Goal: Task Accomplishment & Management: Complete application form

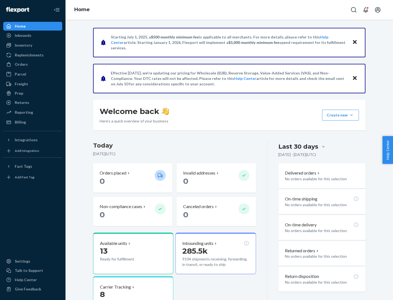
click at [352, 115] on button "Create new Create new inbound Create new order Create new product" at bounding box center [340, 115] width 37 height 11
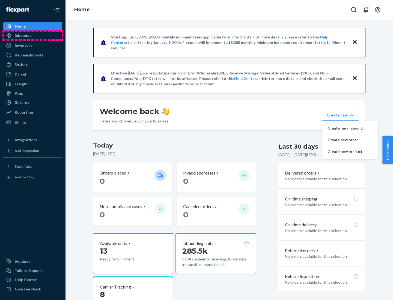
click at [33, 35] on div "Inbounds" at bounding box center [33, 36] width 58 height 8
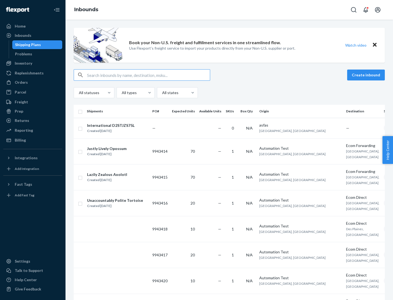
click at [367, 75] on button "Create inbound" at bounding box center [366, 75] width 38 height 11
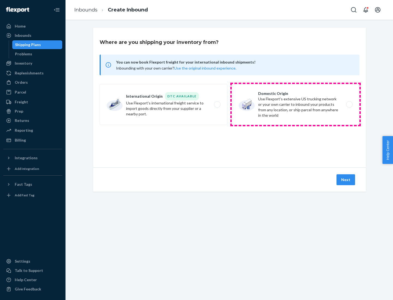
click at [296, 105] on label "Domestic Origin Use Flexport’s extensive US trucking network or your own carrie…" at bounding box center [296, 104] width 128 height 41
click at [349, 105] on input "Domestic Origin Use Flexport’s extensive US trucking network or your own carrie…" at bounding box center [351, 105] width 4 height 4
radio input "true"
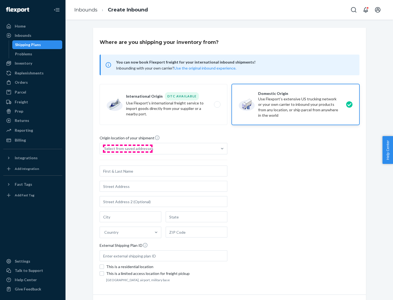
click at [127, 149] on div "Select from saved addresses" at bounding box center [128, 148] width 49 height 5
click at [105, 149] on input "Select from saved addresses" at bounding box center [104, 148] width 1 height 5
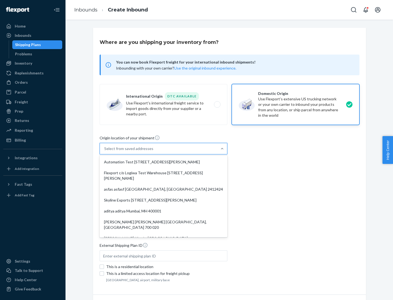
scroll to position [2, 0]
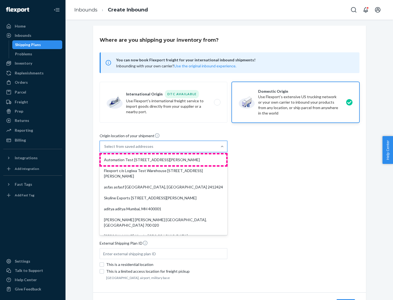
click at [164, 160] on div "Automation Test [STREET_ADDRESS][PERSON_NAME]" at bounding box center [164, 160] width 126 height 11
click at [105, 149] on input "option Automation Test [STREET_ADDRESS][PERSON_NAME]. 9 results available. Use …" at bounding box center [104, 146] width 1 height 5
type input "Automation Test"
type input "9th Floor"
type input "[GEOGRAPHIC_DATA]"
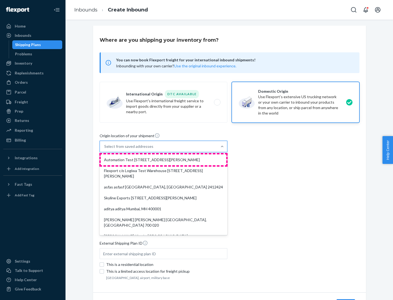
type input "CA"
type input "94104"
type input "[STREET_ADDRESS][PERSON_NAME]"
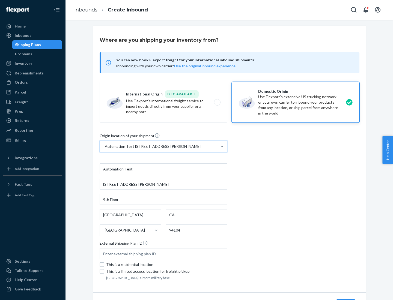
scroll to position [32, 0]
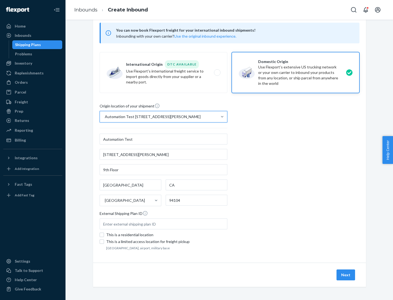
click at [346, 275] on button "Next" at bounding box center [346, 275] width 19 height 11
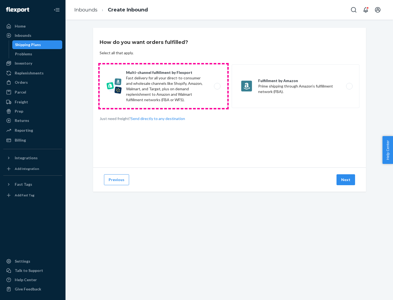
click at [164, 86] on label "Multi-channel fulfillment by Flexport Fast delivery for all your direct-to-cons…" at bounding box center [164, 86] width 128 height 44
click at [217, 86] on input "Multi-channel fulfillment by Flexport Fast delivery for all your direct-to-cons…" at bounding box center [219, 87] width 4 height 4
radio input "true"
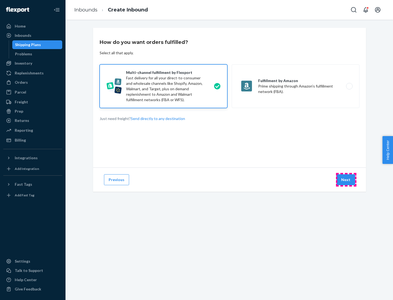
click at [346, 180] on button "Next" at bounding box center [346, 179] width 19 height 11
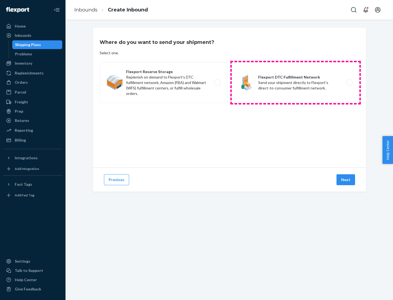
click at [296, 83] on label "Flexport DTC Fulfillment Network Send your shipment directly to Flexport's dire…" at bounding box center [296, 82] width 128 height 41
click at [349, 83] on input "Flexport DTC Fulfillment Network Send your shipment directly to Flexport's dire…" at bounding box center [351, 83] width 4 height 4
radio input "true"
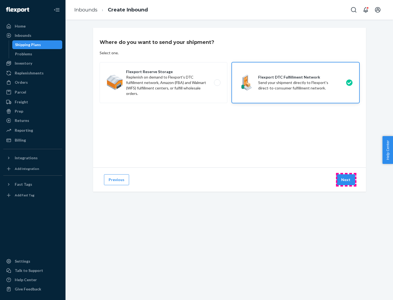
click at [346, 180] on button "Next" at bounding box center [346, 179] width 19 height 11
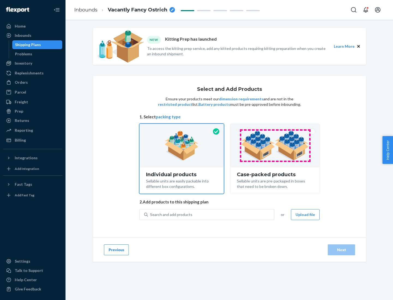
click at [275, 146] on img at bounding box center [275, 146] width 68 height 30
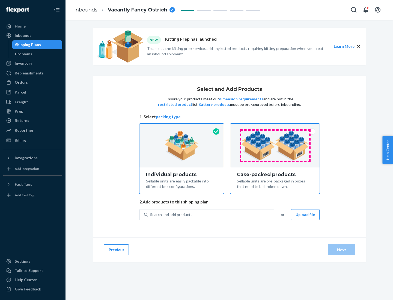
click at [275, 127] on input "Case-packed products Sellable units are pre-packaged in boxes that need to be b…" at bounding box center [275, 126] width 4 height 4
radio input "true"
radio input "false"
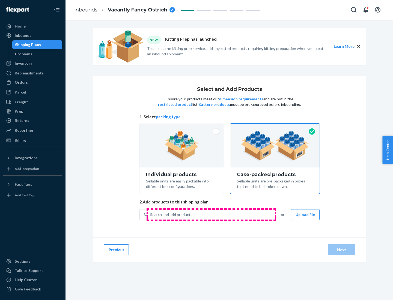
click at [211, 215] on div "Search and add products" at bounding box center [211, 215] width 126 height 10
click at [151, 215] on input "Search and add products" at bounding box center [150, 214] width 1 height 5
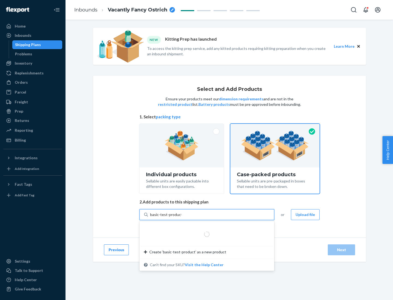
type input "basic-test-product-1"
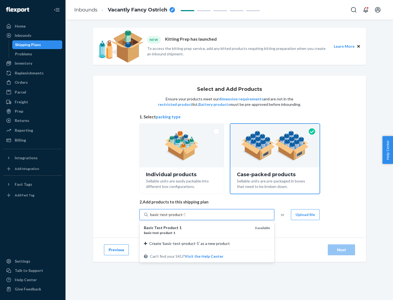
click at [197, 233] on div "basic - test - product - 1" at bounding box center [197, 233] width 107 height 5
click at [185, 218] on input "basic-test-product-1" at bounding box center [167, 214] width 35 height 5
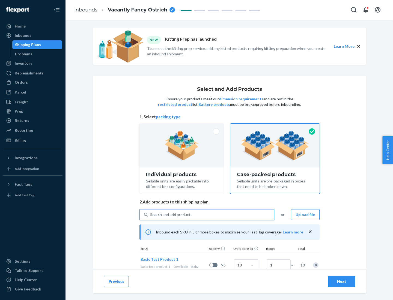
scroll to position [20, 0]
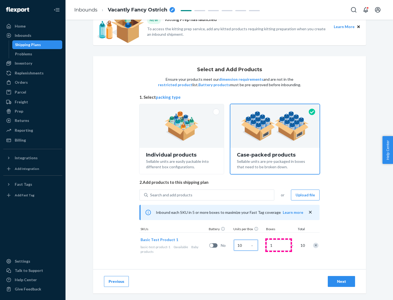
type input "10"
type input "7"
click at [342, 282] on div "Next" at bounding box center [342, 281] width 18 height 5
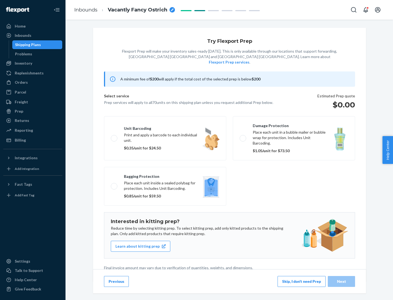
scroll to position [1, 0]
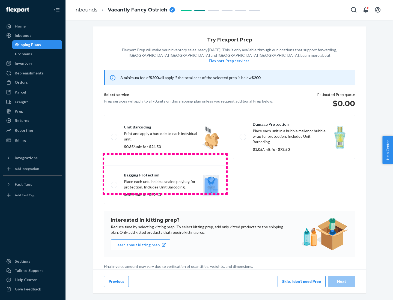
click at [165, 174] on label "Bagging protection Place each unit inside a sealed polybag for protection. Incl…" at bounding box center [165, 185] width 122 height 39
click at [114, 183] on input "Bagging protection Place each unit inside a sealed polybag for protection. Incl…" at bounding box center [113, 185] width 4 height 4
checkbox input "true"
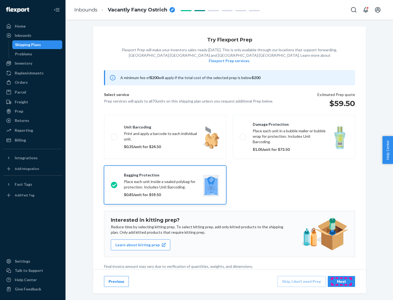
click at [342, 281] on div "Next" at bounding box center [342, 281] width 18 height 5
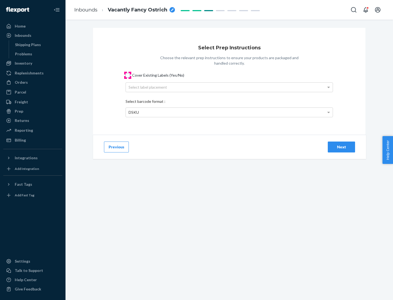
click at [128, 75] on input "Cover Existing Labels (Yes/No)" at bounding box center [128, 75] width 4 height 4
checkbox input "true"
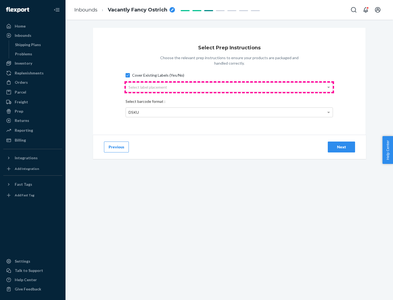
click at [229, 87] on div "Select label placement" at bounding box center [229, 87] width 207 height 9
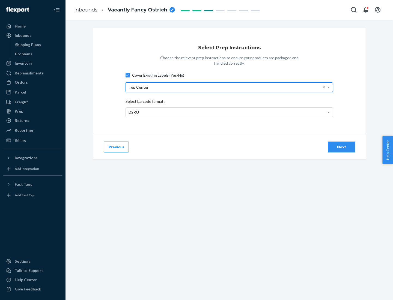
click at [229, 112] on div "DSKU" at bounding box center [229, 112] width 207 height 9
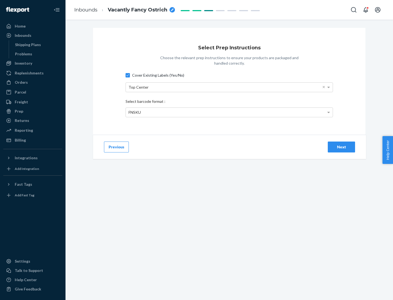
click at [342, 147] on div "Next" at bounding box center [342, 146] width 18 height 5
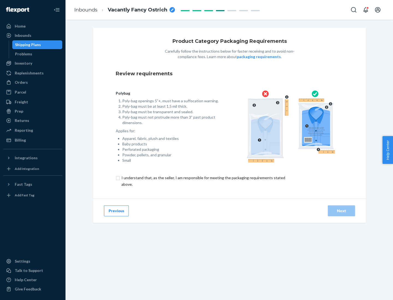
click at [203, 181] on input "checkbox" at bounding box center [207, 181] width 182 height 13
checkbox input "true"
click at [342, 211] on div "Next" at bounding box center [342, 210] width 18 height 5
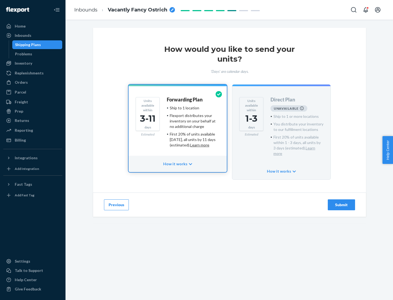
click at [185, 100] on h4 "Forwarding Plan" at bounding box center [185, 99] width 36 height 5
click at [342, 202] on div "Submit" at bounding box center [342, 204] width 18 height 5
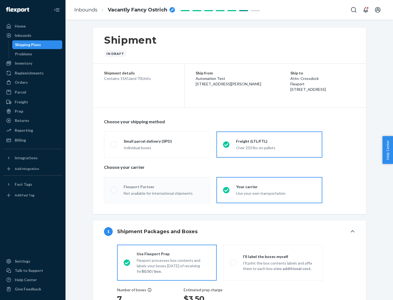
radio input "true"
radio input "false"
radio input "true"
radio input "false"
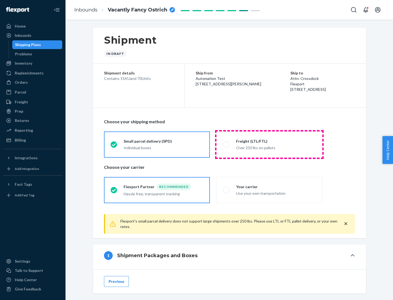
click at [269, 144] on div "Over 250 lbs on pallets" at bounding box center [276, 147] width 80 height 7
click at [227, 144] on input "Freight (LTL/FTL) Over 250 lbs on pallets" at bounding box center [225, 145] width 4 height 4
radio input "true"
radio input "false"
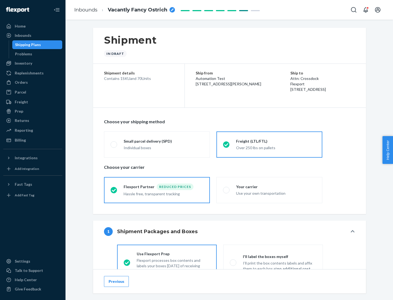
scroll to position [30, 0]
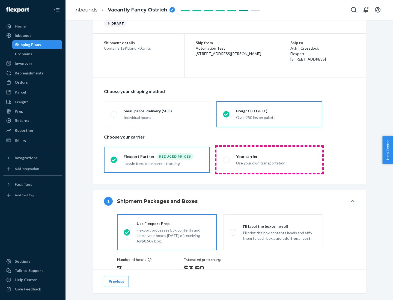
click at [269, 160] on div "Use your own transportation" at bounding box center [276, 162] width 80 height 7
click at [227, 160] on input "Your carrier Use your own transportation" at bounding box center [225, 160] width 4 height 4
radio input "true"
radio input "false"
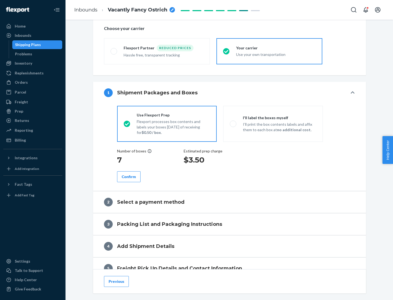
scroll to position [103, 0]
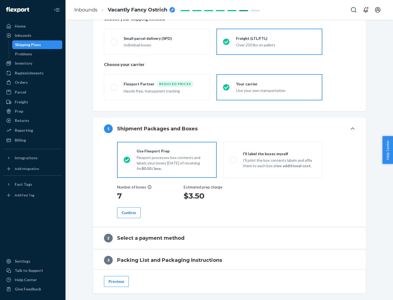
click at [273, 160] on p "I’ll print the box contents labels and affix them to each box at no additional …" at bounding box center [279, 163] width 73 height 11
click at [233, 160] on input "I'll label the boxes myself I’ll print the box contents labels and affix them t…" at bounding box center [232, 160] width 4 height 4
radio input "true"
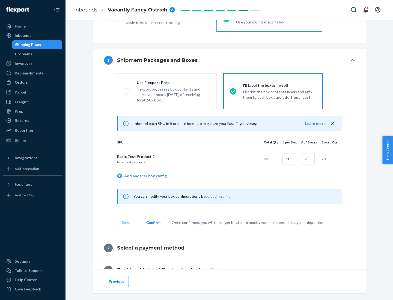
scroll to position [94, 0]
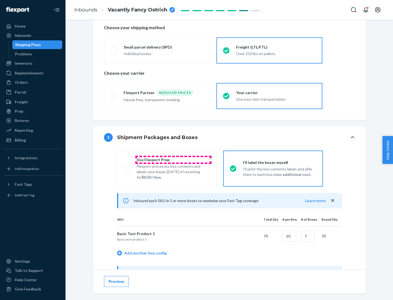
click at [173, 160] on div "Use Flexport Prep" at bounding box center [173, 159] width 73 height 5
click at [127, 167] on input "Use Flexport Prep Flexport processes box contents and labels your boxes [DATE] …" at bounding box center [126, 169] width 4 height 4
radio input "true"
radio input "false"
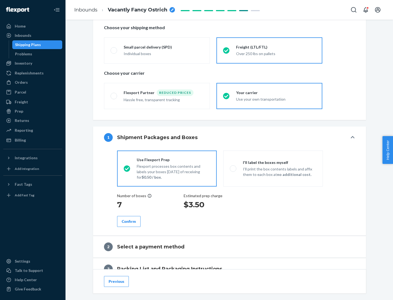
scroll to position [156, 0]
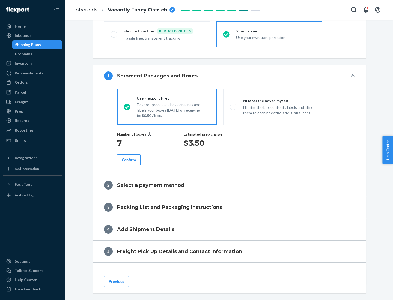
click at [129, 160] on div "Confirm" at bounding box center [129, 159] width 14 height 5
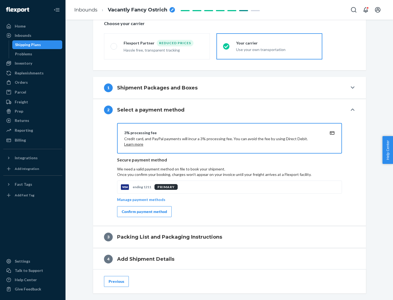
scroll to position [196, 0]
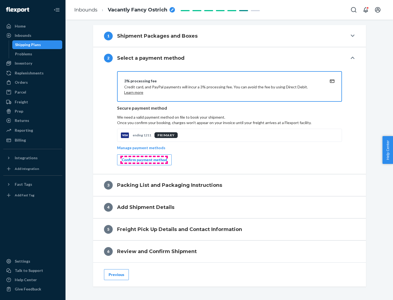
click at [144, 160] on div "Confirm payment method" at bounding box center [144, 159] width 45 height 5
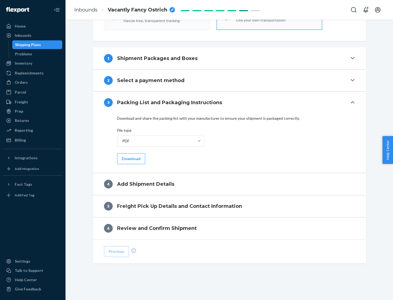
scroll to position [172, 0]
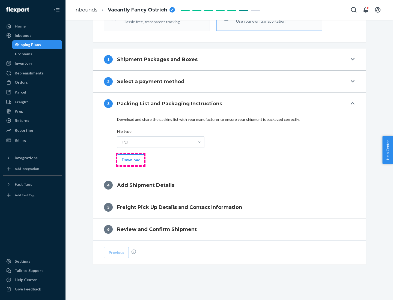
click at [130, 160] on button "Download" at bounding box center [131, 160] width 28 height 11
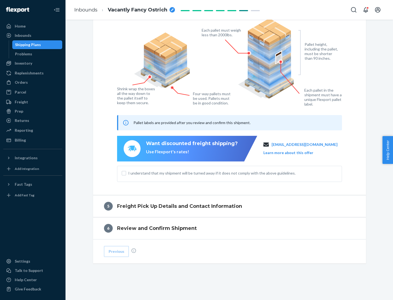
click at [230, 173] on span "I understand that my shipment will be turned away if it does not comply with th…" at bounding box center [232, 173] width 209 height 5
click at [126, 173] on input "I understand that my shipment will be turned away if it does not comply with th…" at bounding box center [124, 173] width 4 height 4
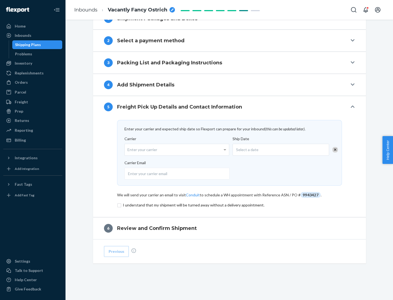
scroll to position [213, 0]
click at [230, 205] on input "checkbox" at bounding box center [229, 205] width 225 height 7
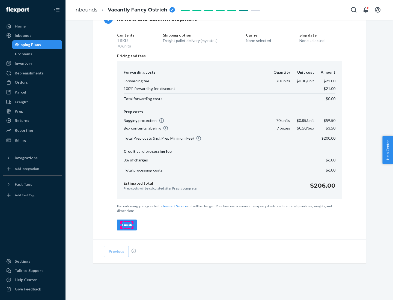
click at [127, 225] on div "Finish" at bounding box center [127, 224] width 10 height 5
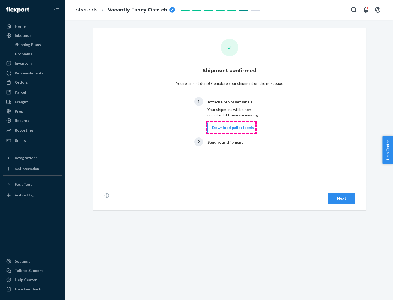
click at [231, 128] on button "Download pallet labels" at bounding box center [232, 127] width 51 height 11
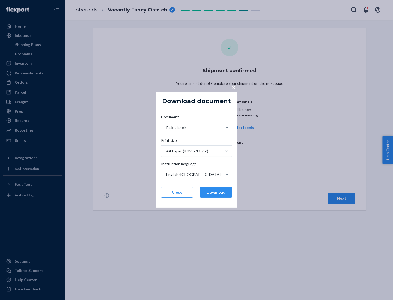
click at [216, 192] on button "Download" at bounding box center [216, 192] width 32 height 11
click at [233, 87] on span "×" at bounding box center [233, 87] width 4 height 9
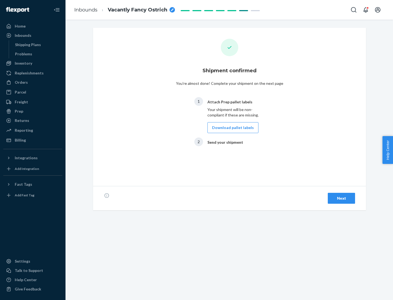
click at [342, 198] on div "Next" at bounding box center [342, 198] width 18 height 5
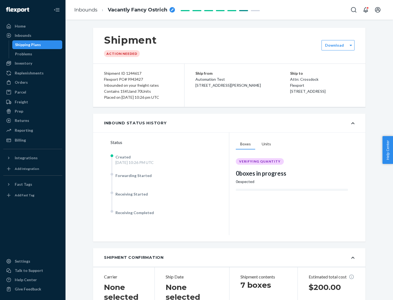
scroll to position [117, 0]
